Goal: Task Accomplishment & Management: Use online tool/utility

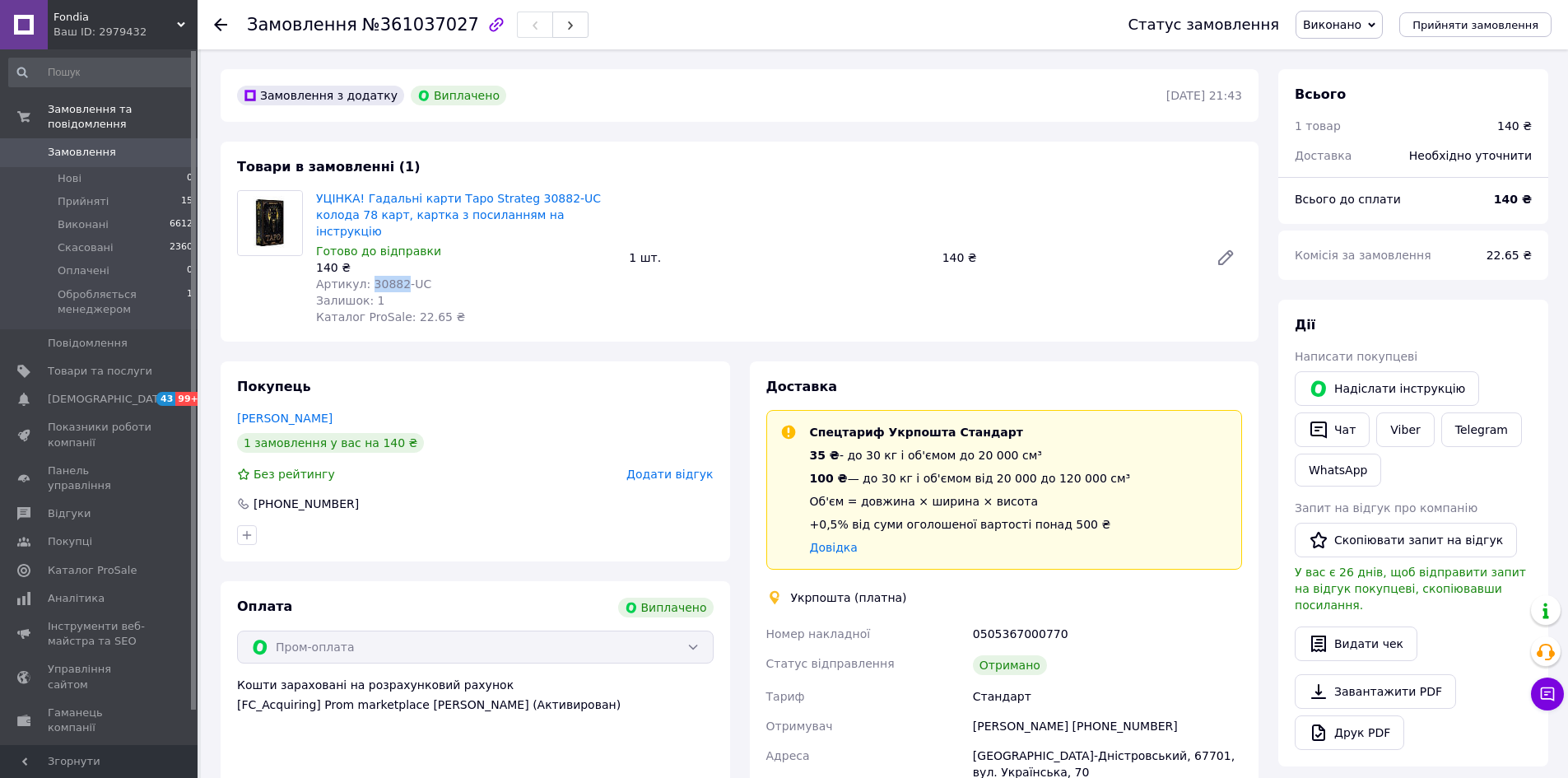
drag, startPoint x: 365, startPoint y: 265, endPoint x: 394, endPoint y: 260, distance: 29.4
click at [394, 277] on span "Артикул: 30882-UC" at bounding box center [374, 284] width 115 height 13
copy span "30882"
drag, startPoint x: 551, startPoint y: 213, endPoint x: 363, endPoint y: 200, distance: 188.4
click at [363, 200] on span "УЦІНКА! Гадальні карти Таро Strateg 30882-UC колода 78 карт, картка з посилання…" at bounding box center [466, 215] width 300 height 49
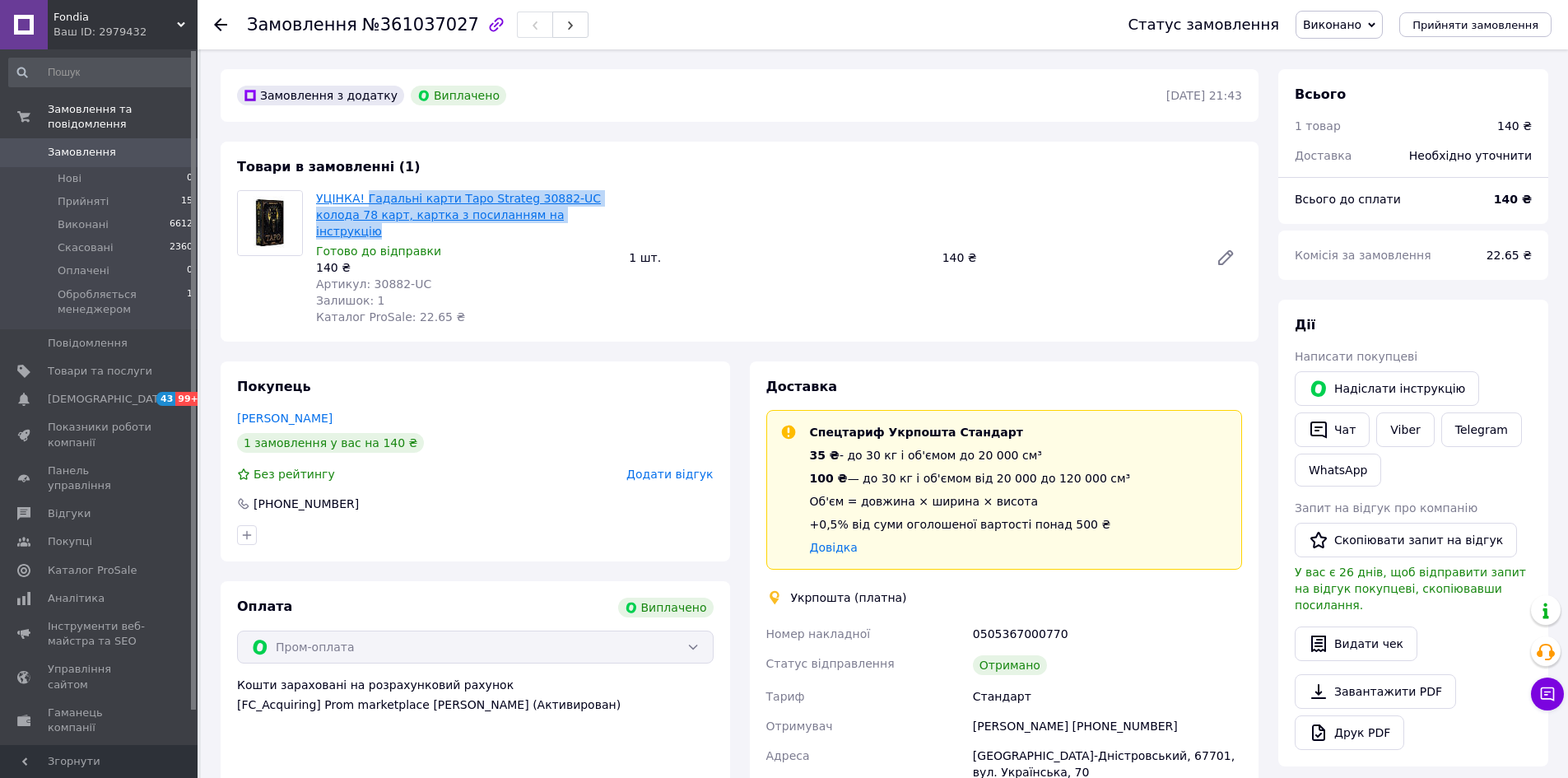
copy link "Гадальні карти Таро Strateg 30882-UC колода 78 карт, картка з посиланням на інс…"
click at [1352, 634] on button "Видати чек" at bounding box center [1356, 644] width 123 height 34
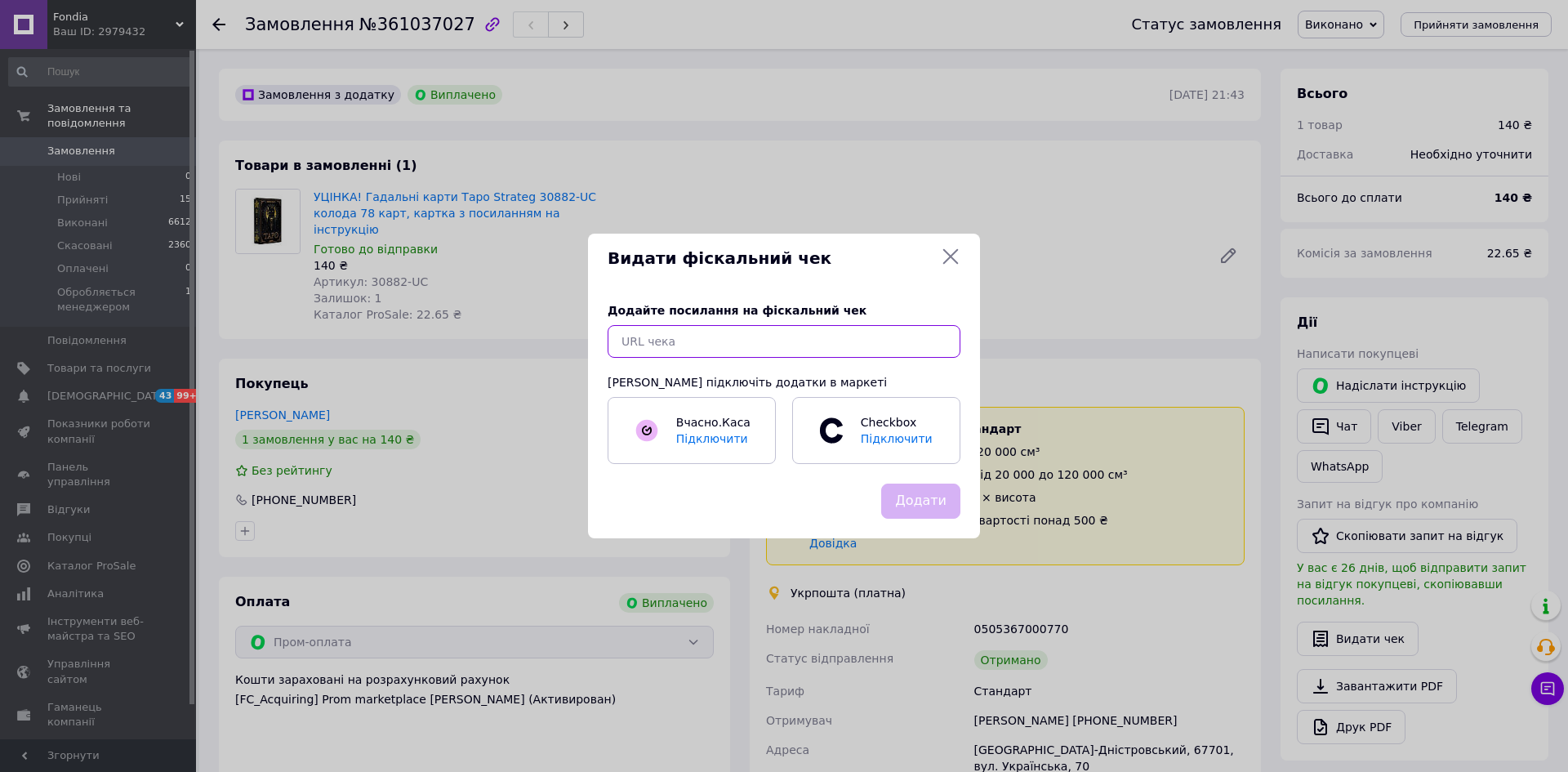
click at [797, 332] on input "text" at bounding box center [784, 341] width 353 height 32
paste input "[URL][DOMAIN_NAME]"
type input "[URL][DOMAIN_NAME]"
click at [904, 496] on button "Додати" at bounding box center [921, 501] width 79 height 35
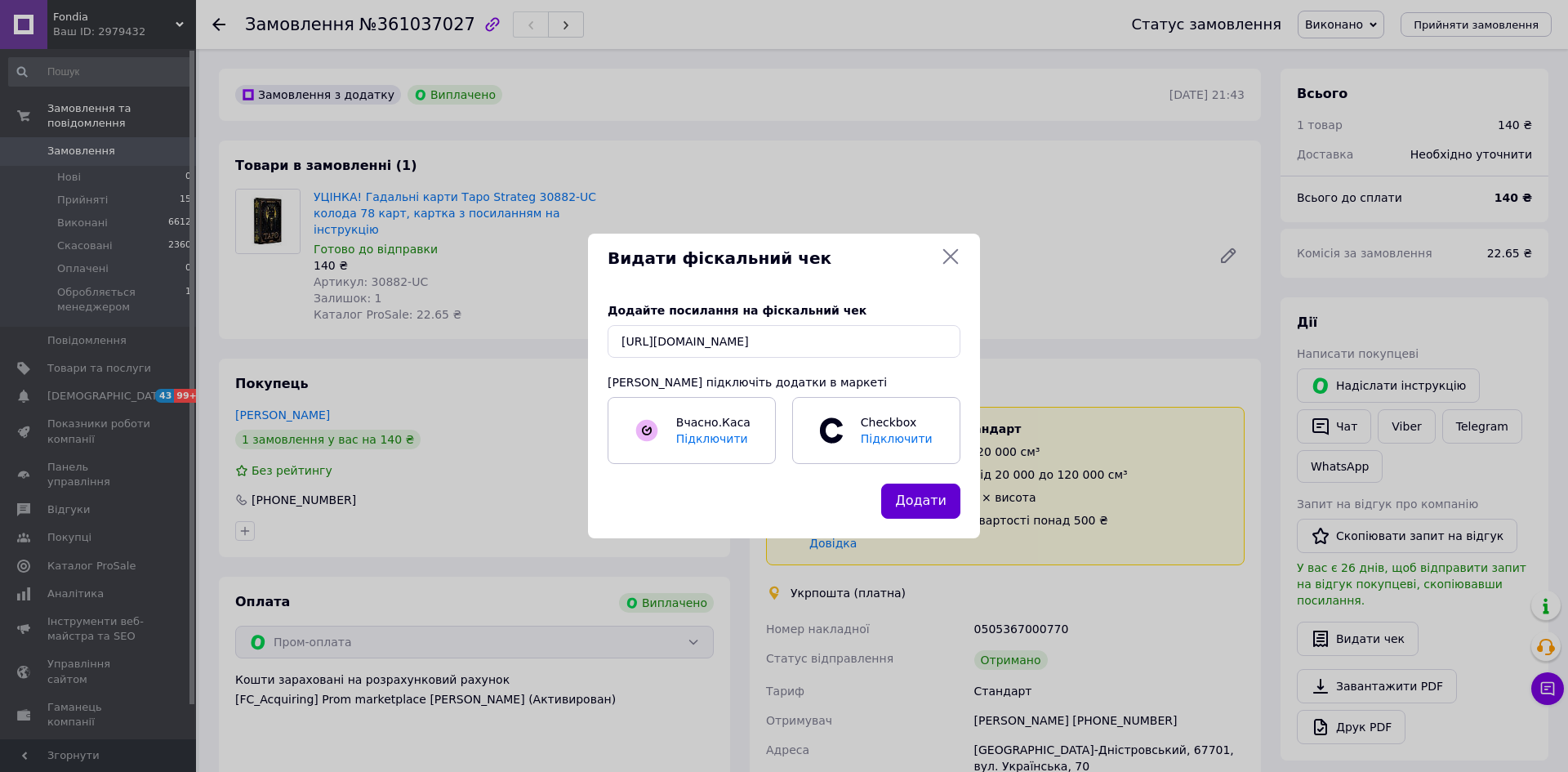
scroll to position [0, 0]
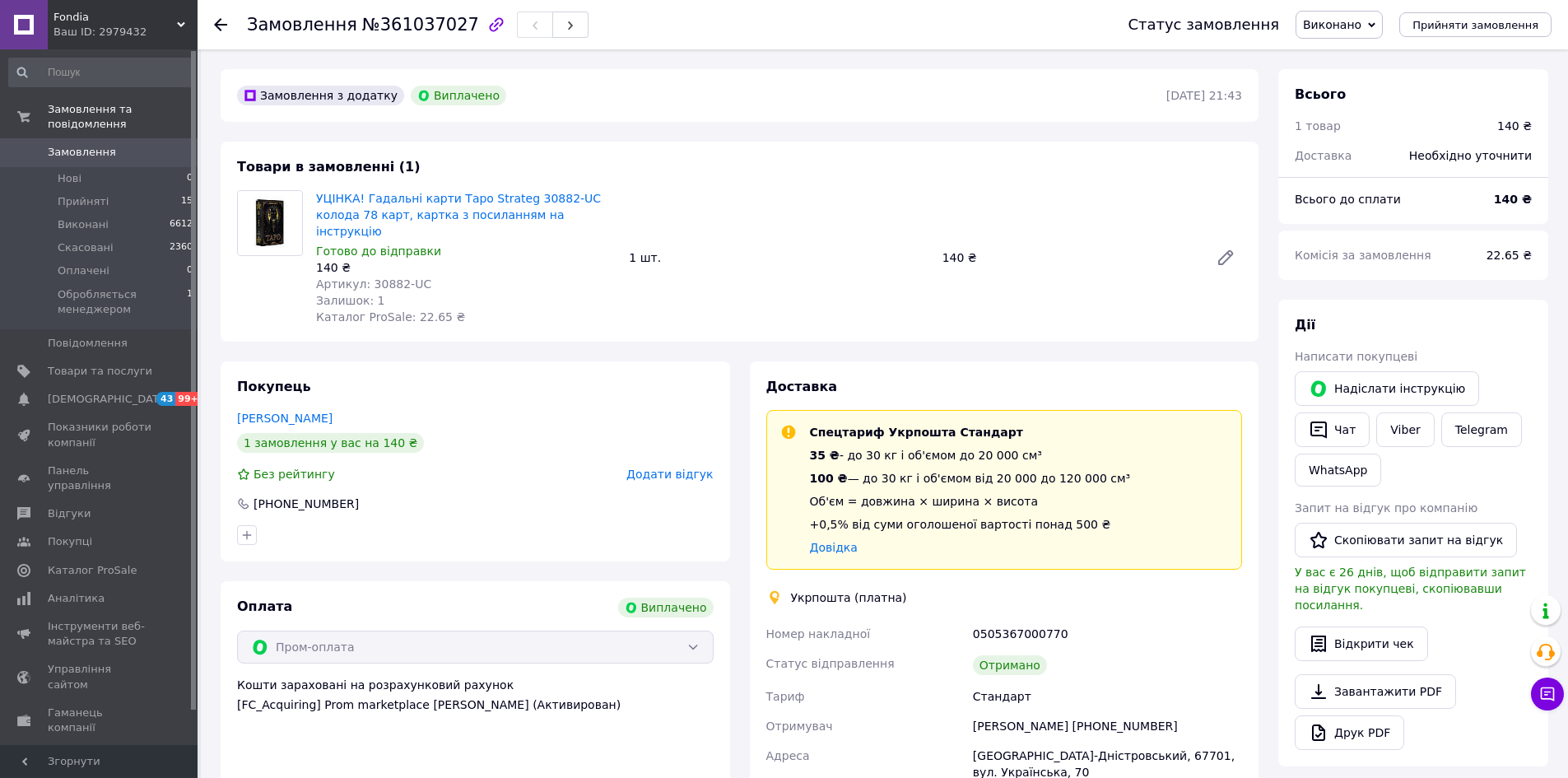
click at [130, 145] on span "Замовлення" at bounding box center [99, 153] width 104 height 15
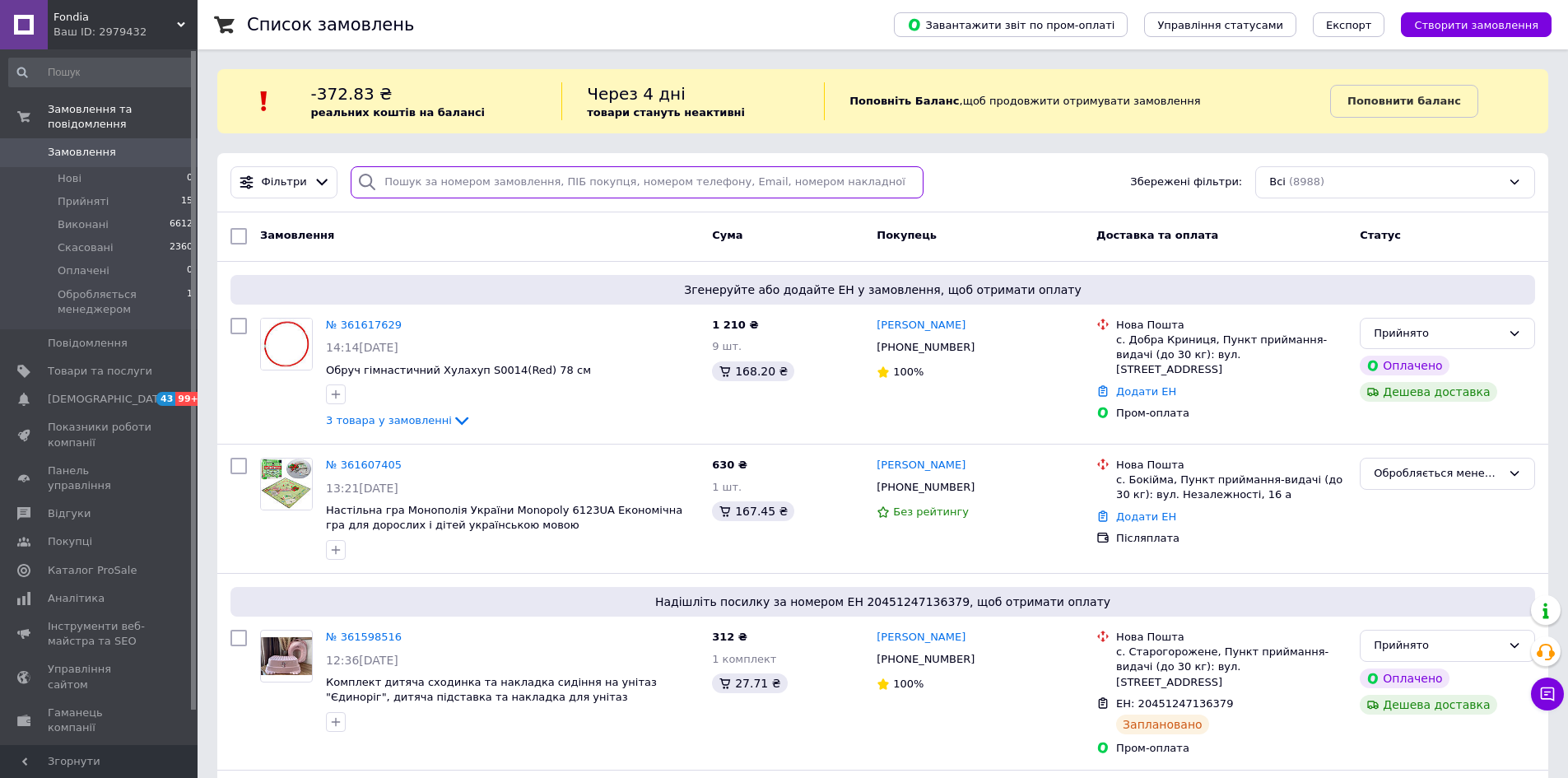
click at [475, 182] on input "search" at bounding box center [637, 182] width 573 height 32
paste input "360921200"
type input "360921200"
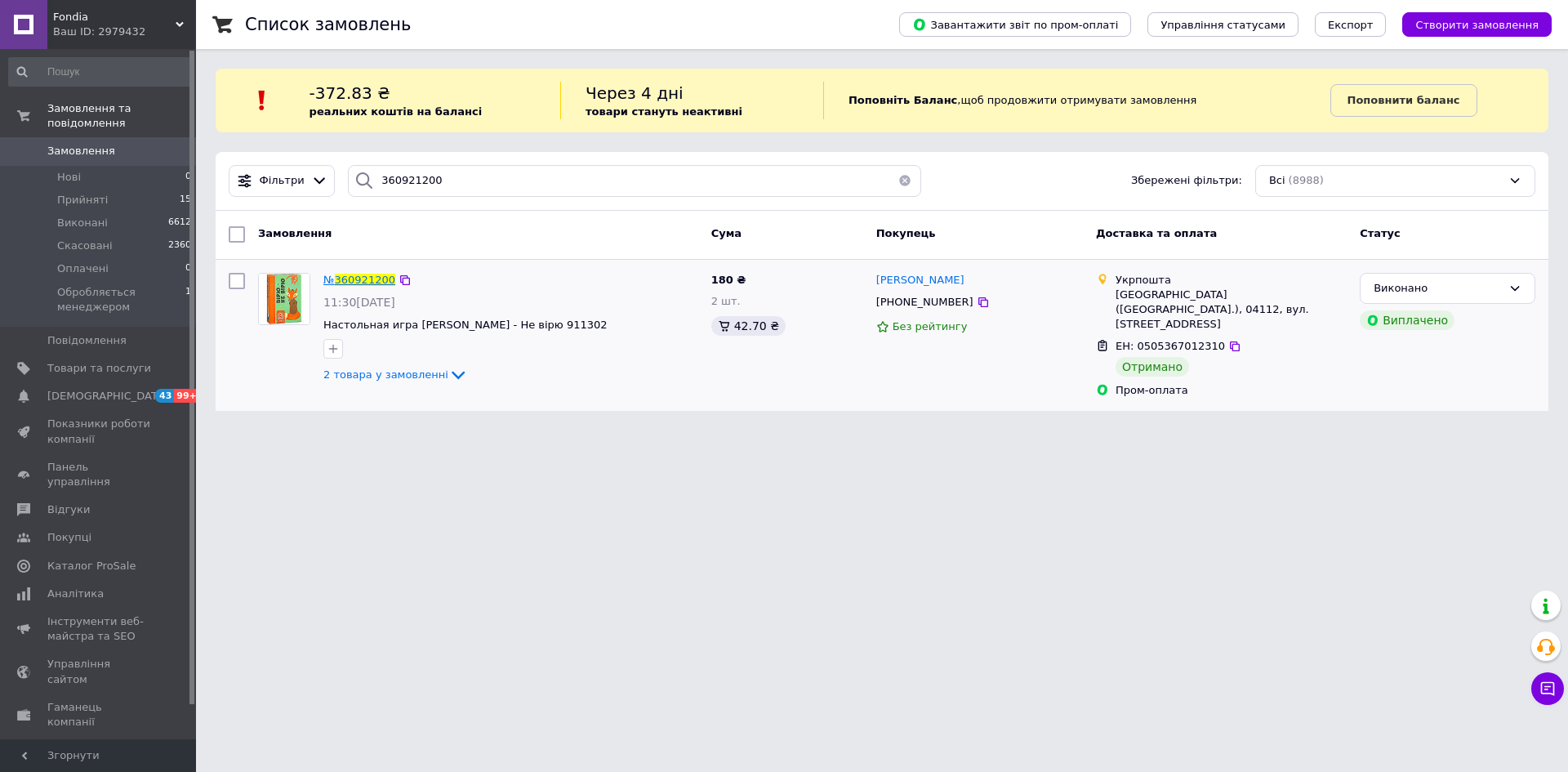
click at [363, 274] on span "360921200" at bounding box center [364, 279] width 60 height 12
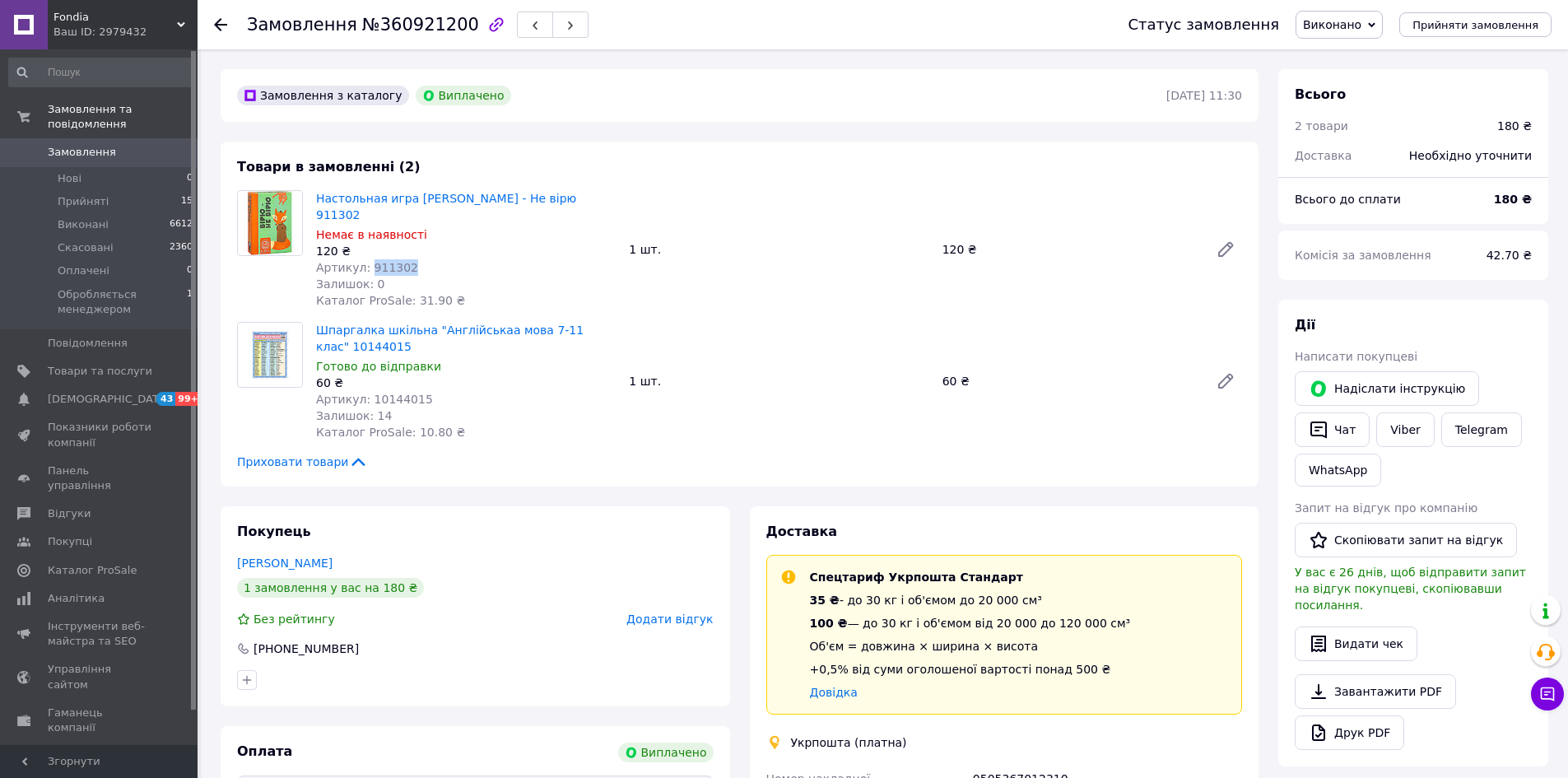
drag, startPoint x: 403, startPoint y: 250, endPoint x: 365, endPoint y: 250, distance: 38.0
click at [365, 260] on div "Артикул: 911302" at bounding box center [466, 268] width 300 height 17
copy span "911302"
drag, startPoint x: 398, startPoint y: 381, endPoint x: 365, endPoint y: 377, distance: 33.2
click at [365, 392] on div "Артикул: 10144015" at bounding box center [466, 400] width 300 height 17
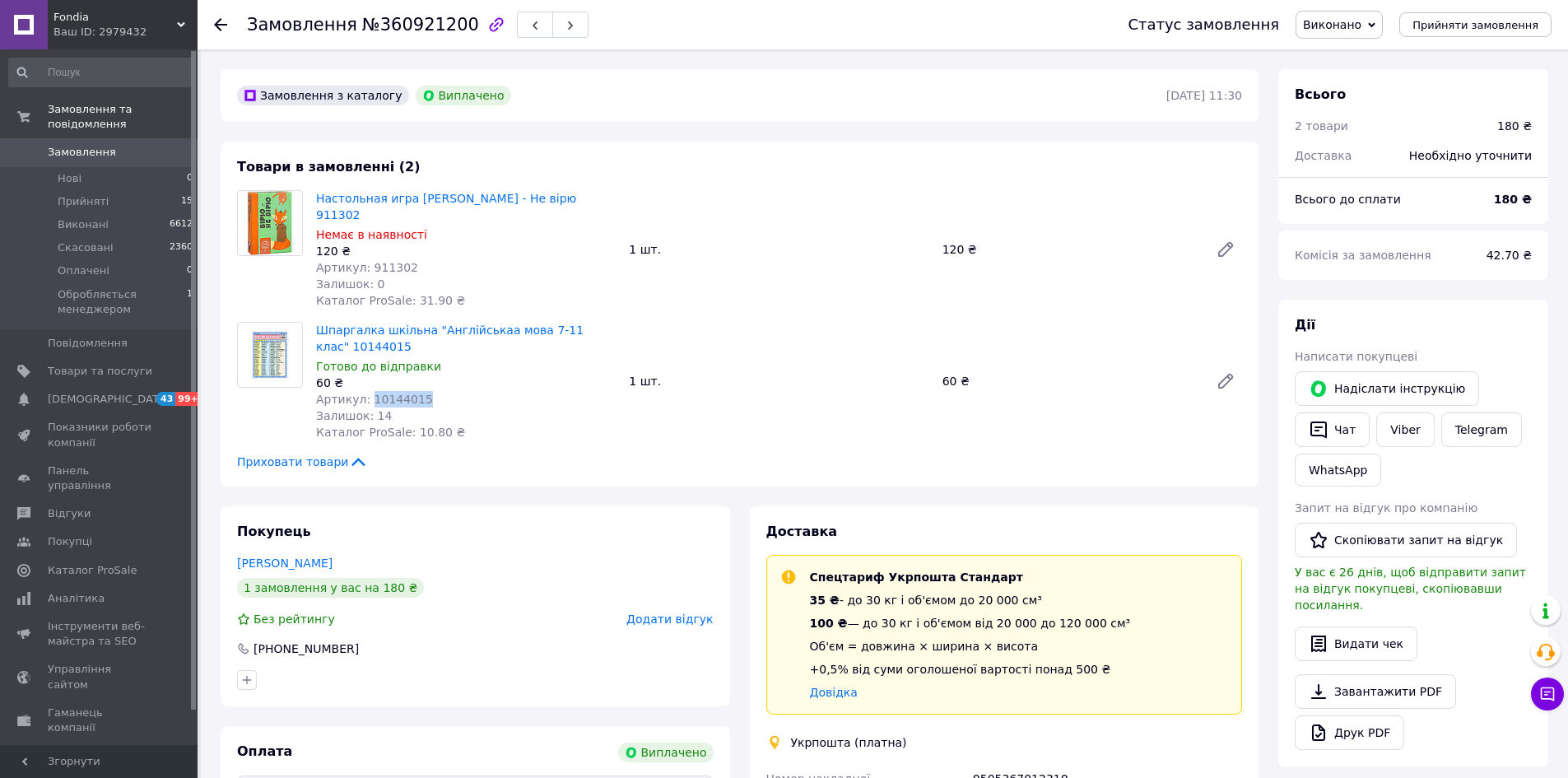
copy span "10144015"
drag, startPoint x: 377, startPoint y: 324, endPoint x: 320, endPoint y: 314, distance: 57.9
click at [320, 322] on span "Шпаргалка шкільна "Англійськаа мова 7-11 клас" 10144015" at bounding box center [466, 338] width 300 height 33
copy link "Шпаргалка шкільна "Англійськаа мова 7-11 клас" 10144015"
click at [1335, 631] on button "Видати чек" at bounding box center [1356, 644] width 123 height 34
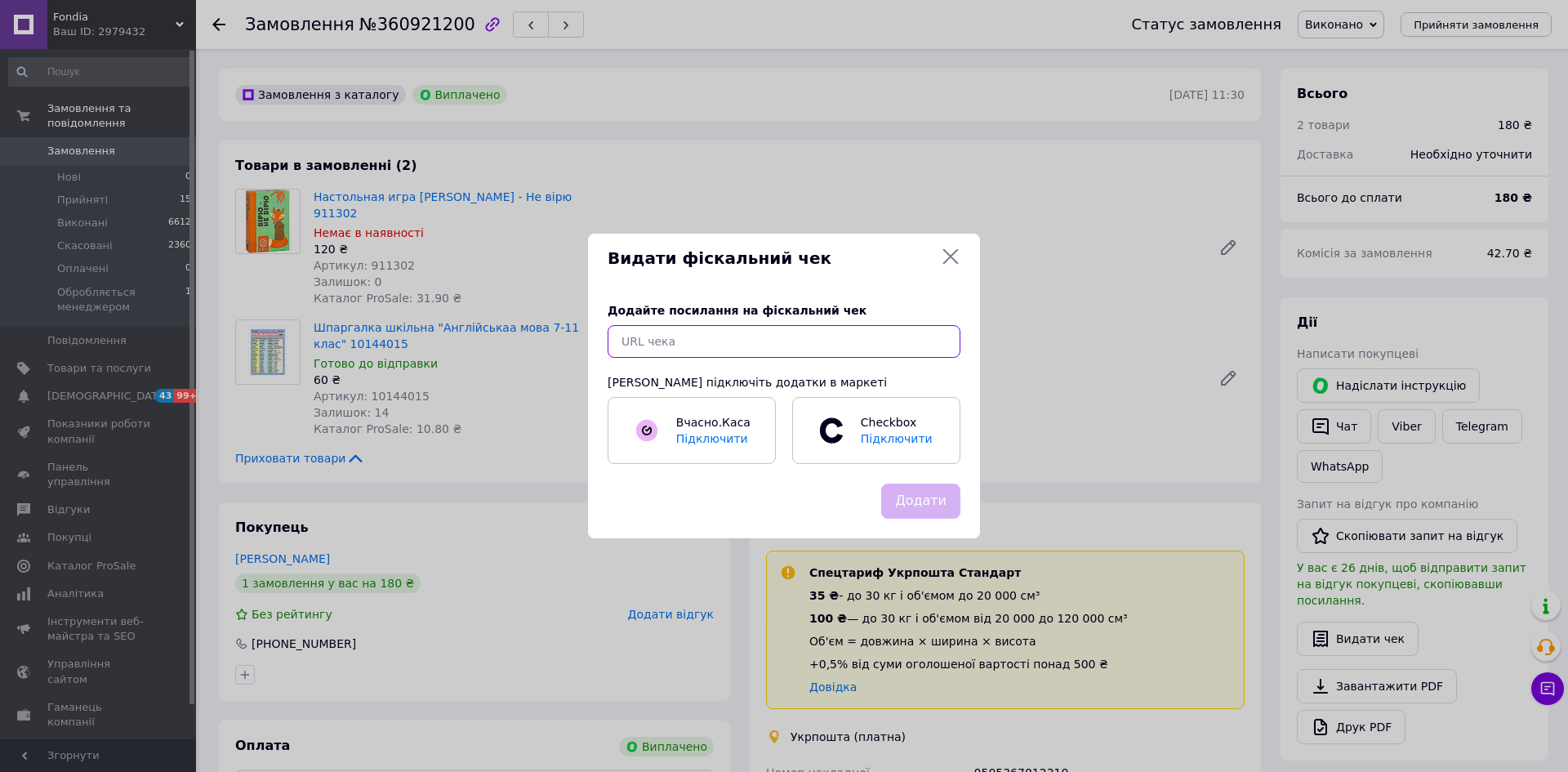
drag, startPoint x: 690, startPoint y: 335, endPoint x: 703, endPoint y: 332, distance: 13.3
click at [690, 335] on input "text" at bounding box center [784, 341] width 353 height 32
paste input "[URL][DOMAIN_NAME]"
type input "[URL][DOMAIN_NAME]"
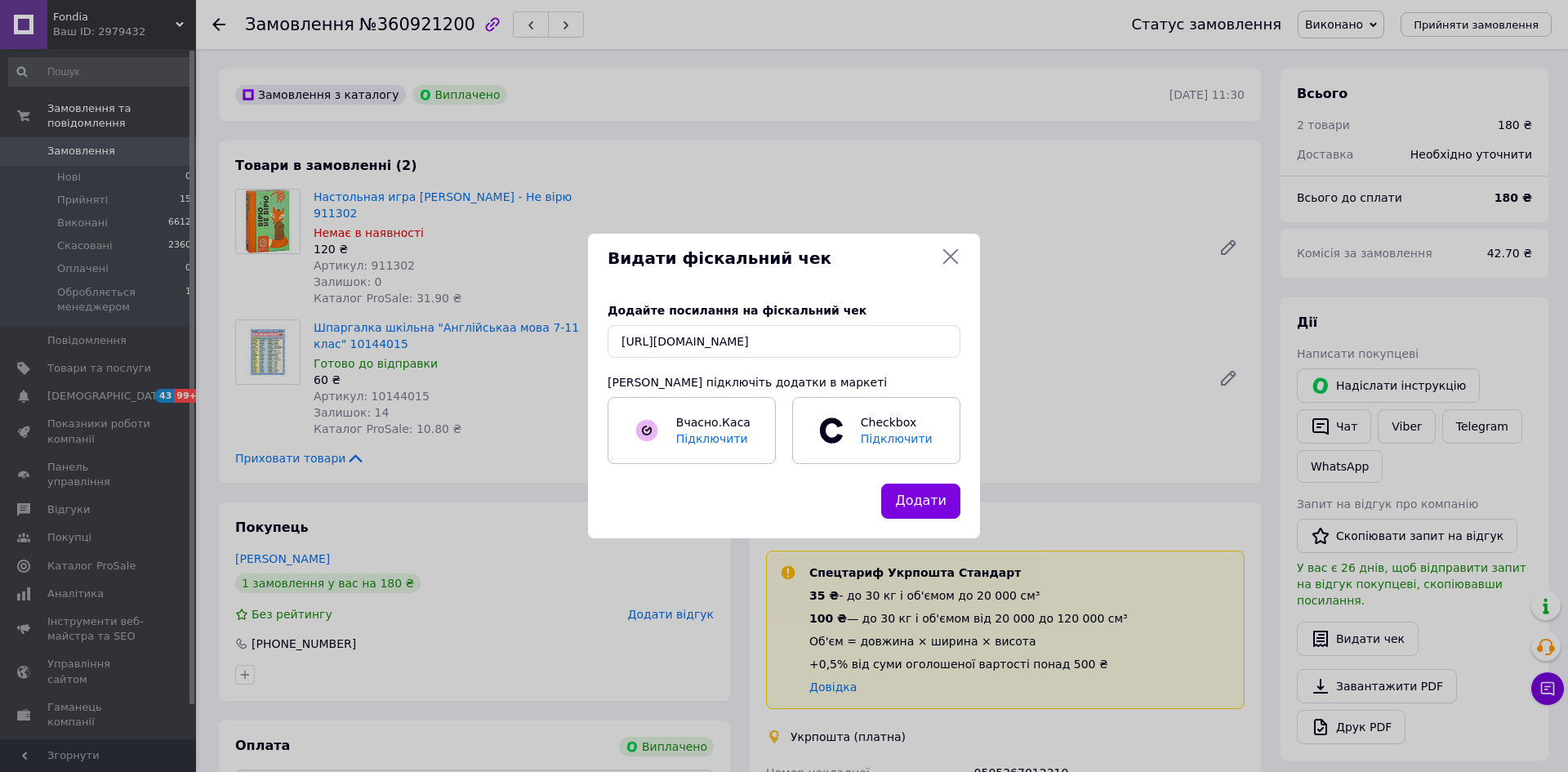
click at [914, 493] on button "Додати" at bounding box center [921, 501] width 79 height 35
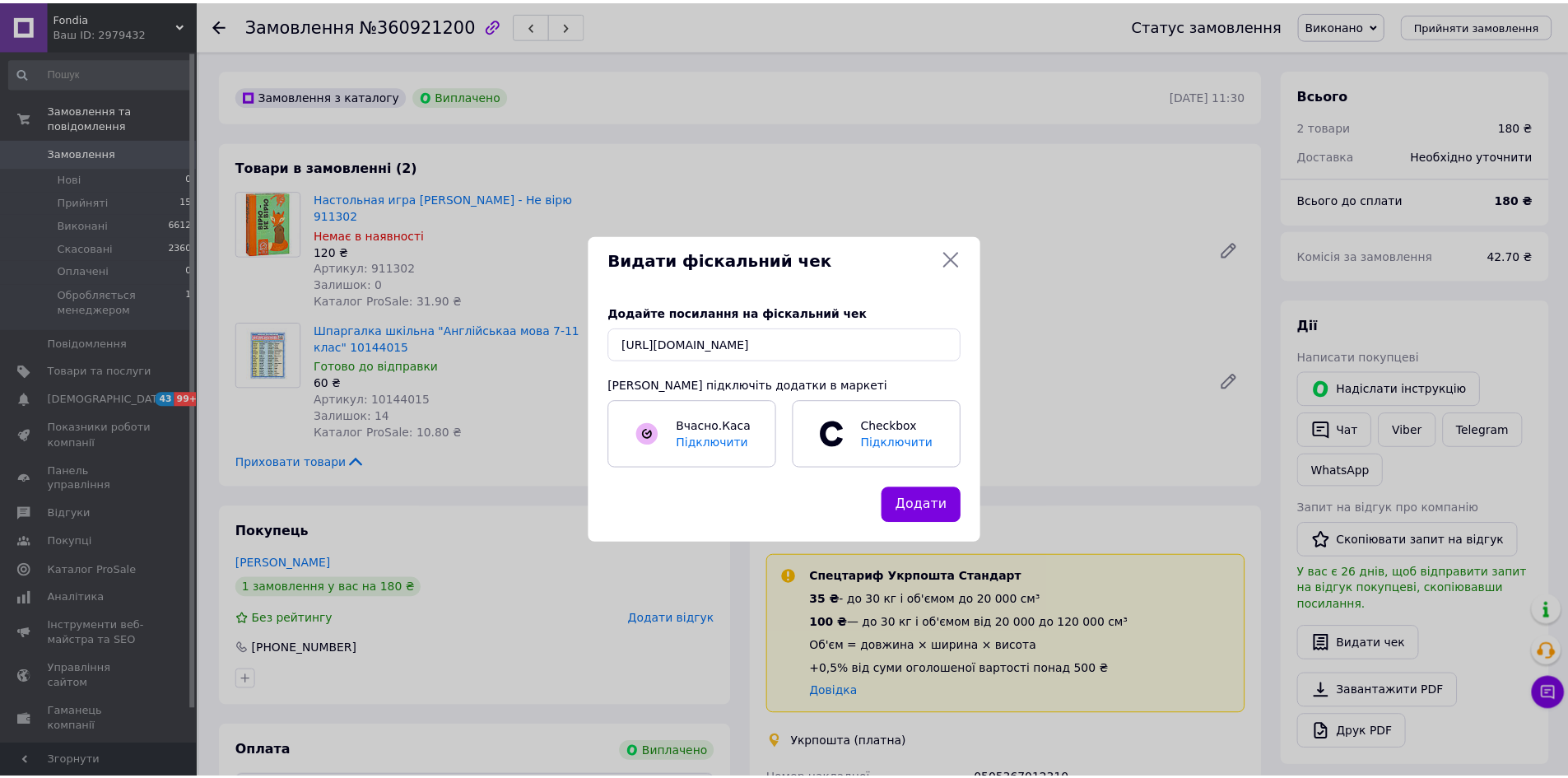
scroll to position [0, 0]
